Goal: Information Seeking & Learning: Learn about a topic

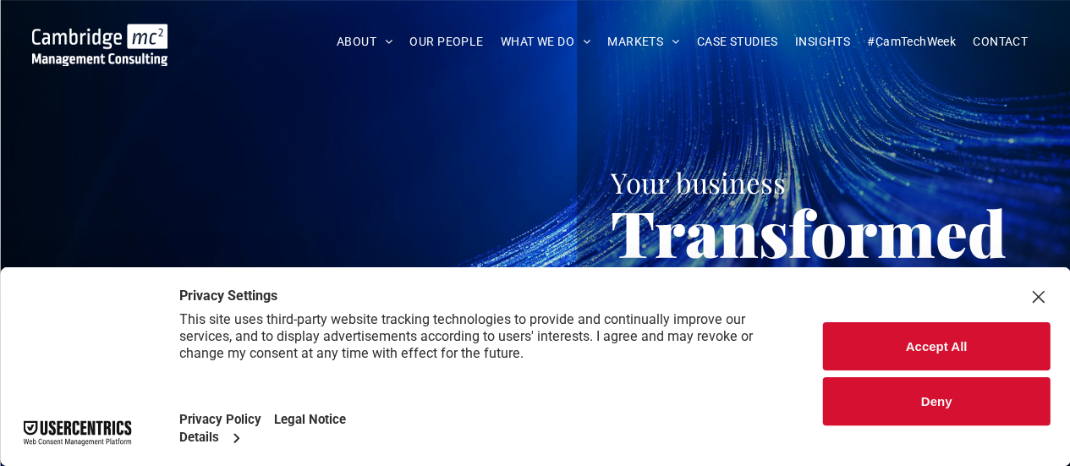
click at [690, 171] on link "DIGITAL INFRASTRUCTURE" at bounding box center [713, 154] width 190 height 43
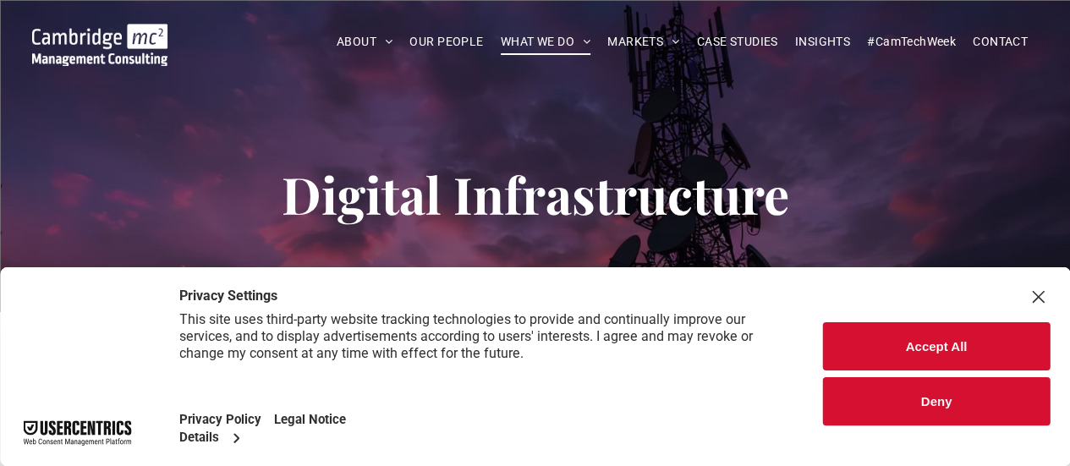
click at [938, 345] on button "Accept All" at bounding box center [936, 346] width 227 height 48
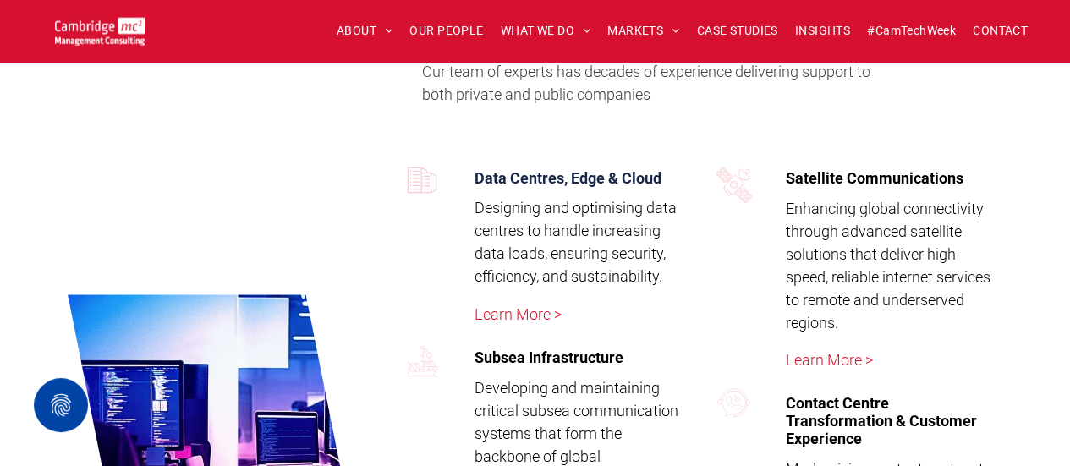
scroll to position [3160, 0]
